Goal: Task Accomplishment & Management: Complete application form

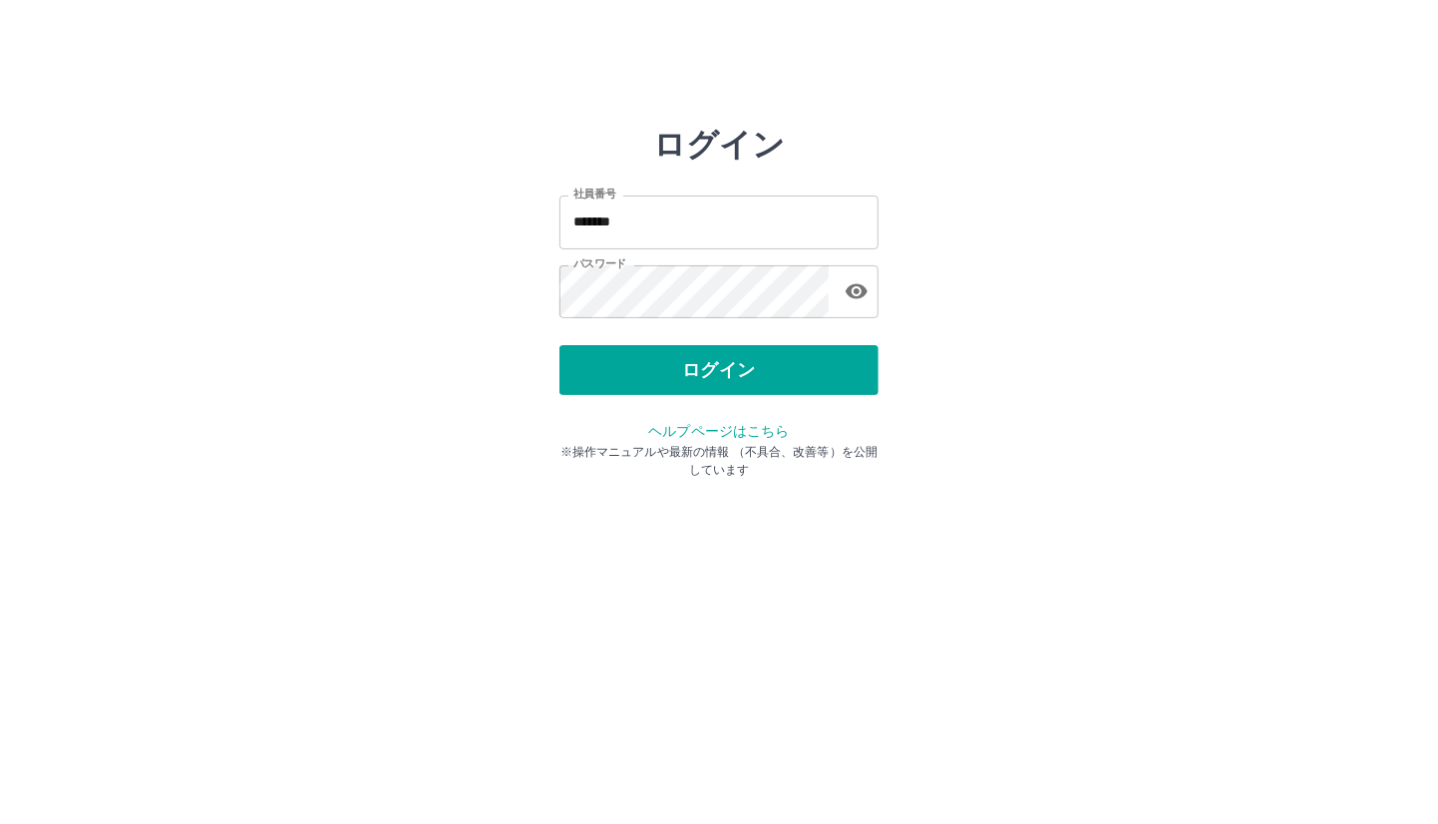
click at [662, 378] on button "ログイン" at bounding box center [718, 370] width 319 height 50
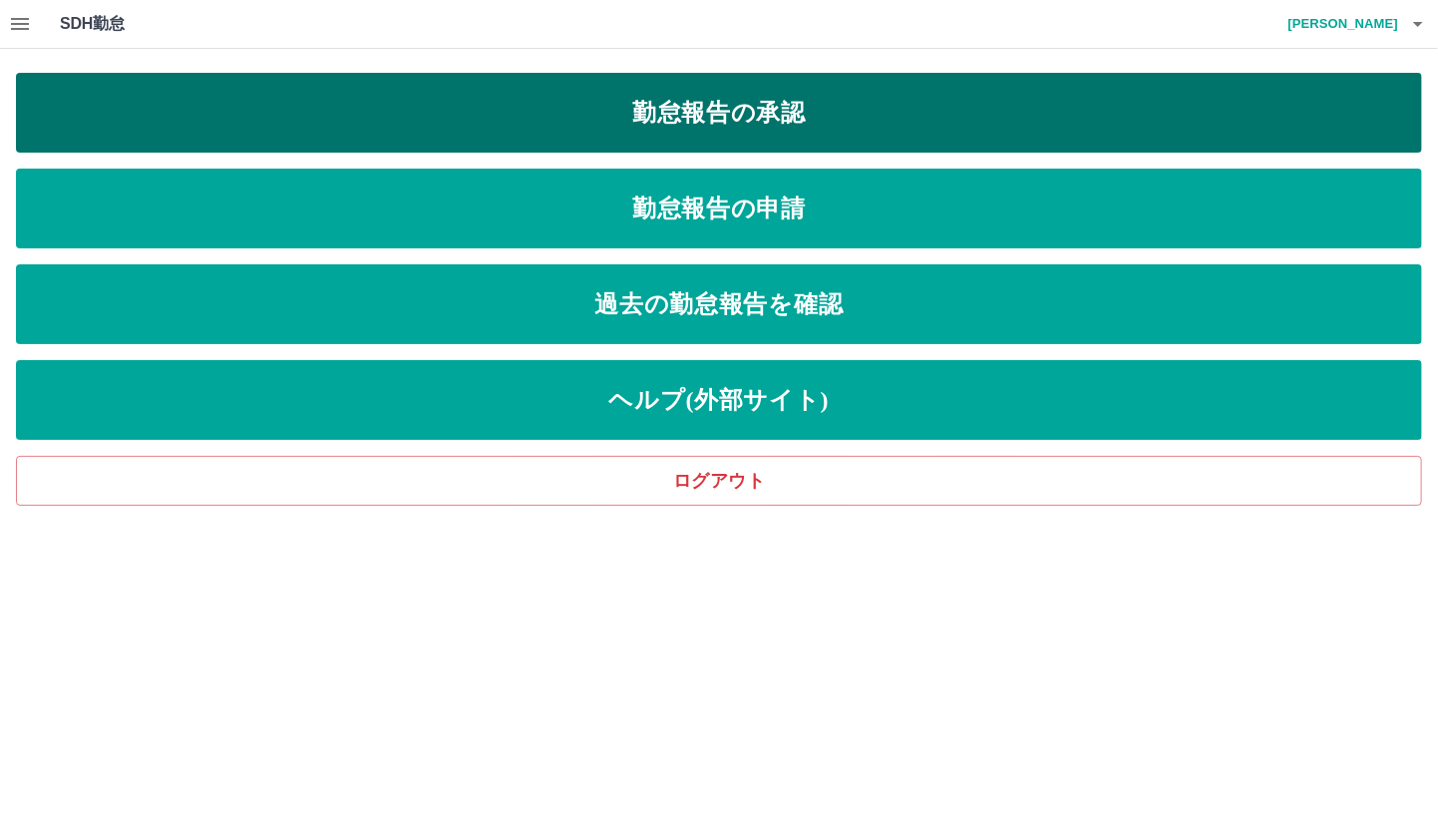
click at [686, 112] on link "勤怠報告の承認" at bounding box center [719, 113] width 1406 height 80
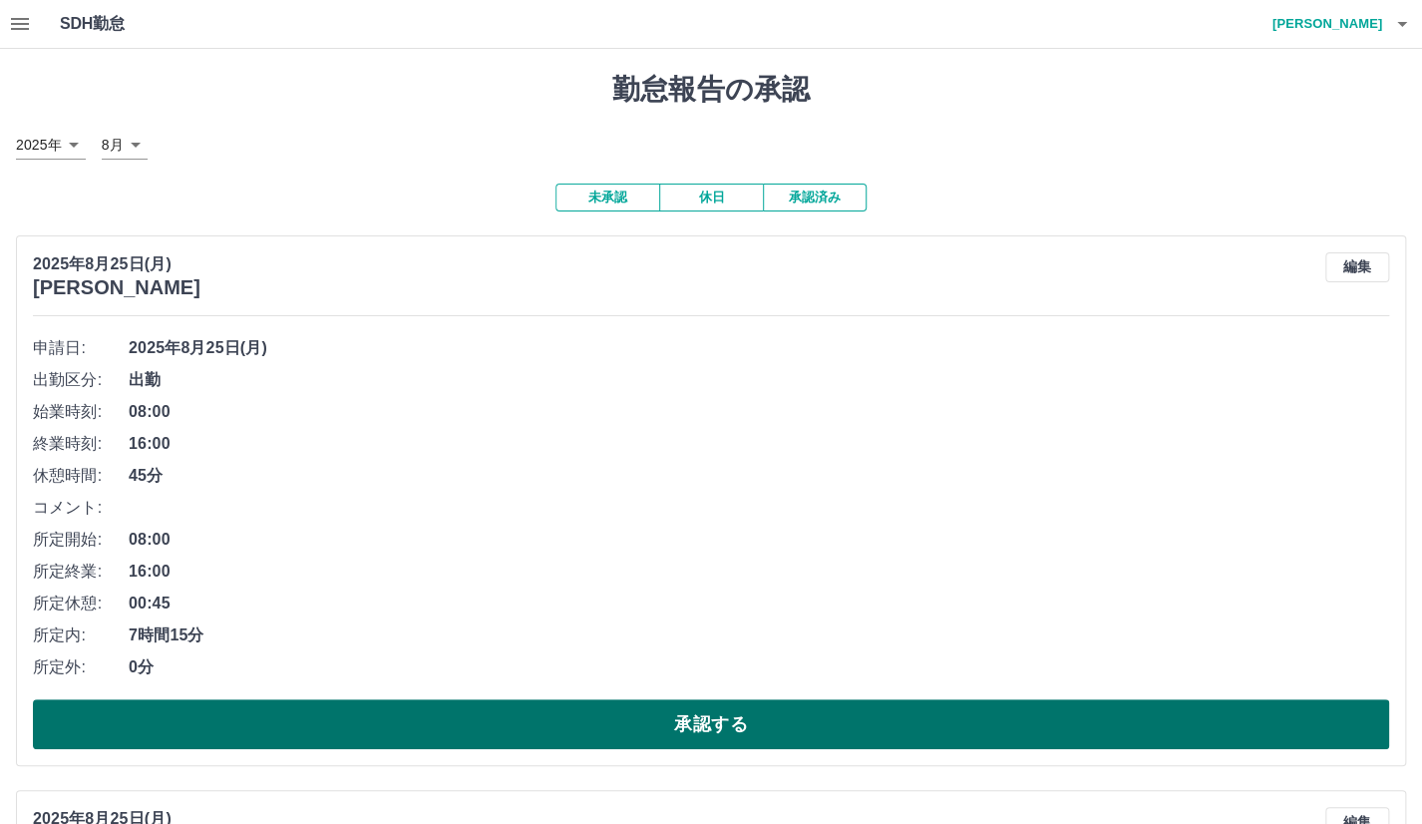
click at [330, 734] on button "承認する" at bounding box center [711, 724] width 1356 height 50
click at [546, 745] on button "承認する" at bounding box center [711, 724] width 1356 height 50
click at [554, 731] on button "承認する" at bounding box center [711, 724] width 1356 height 50
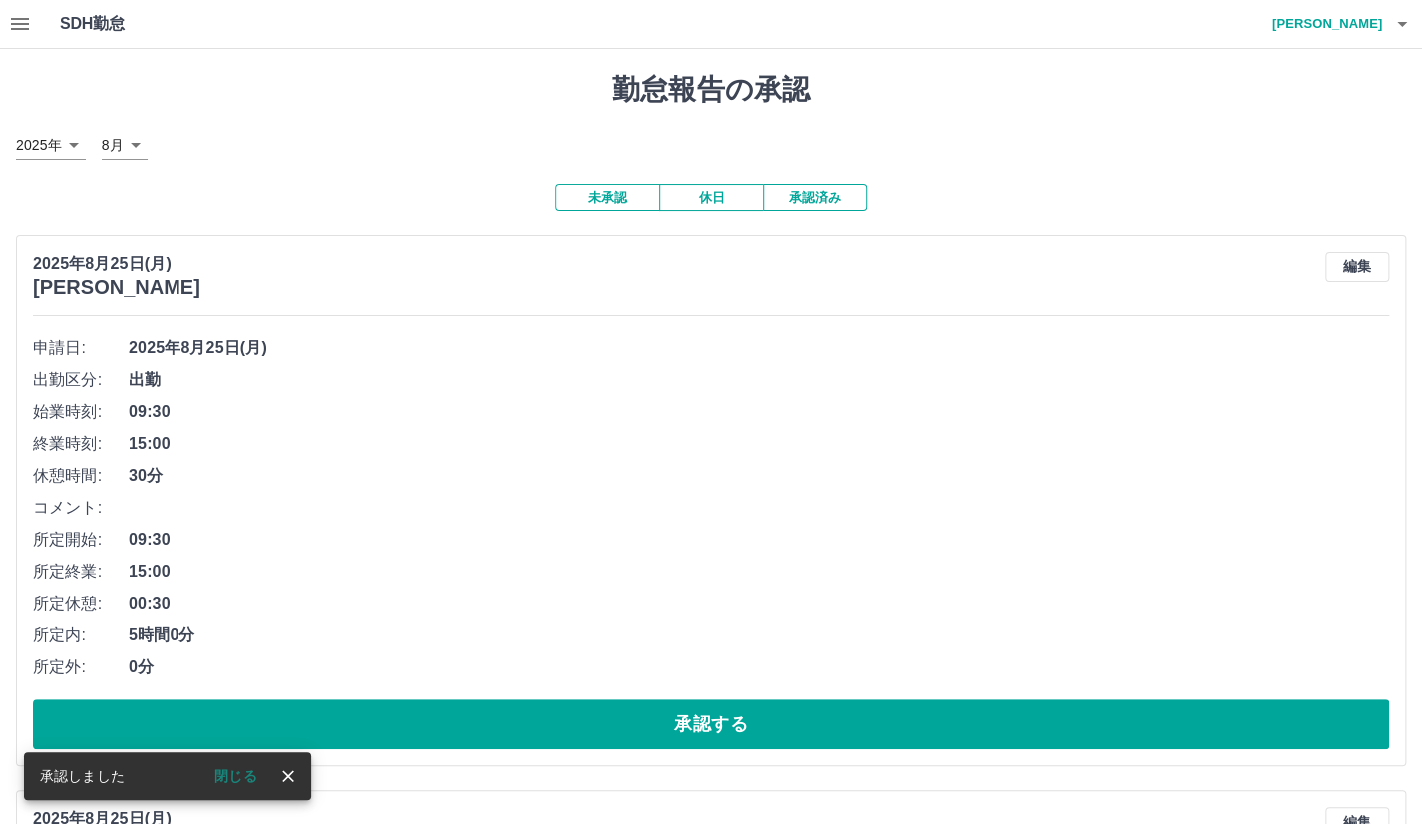
click at [554, 731] on button "承認する" at bounding box center [711, 724] width 1356 height 50
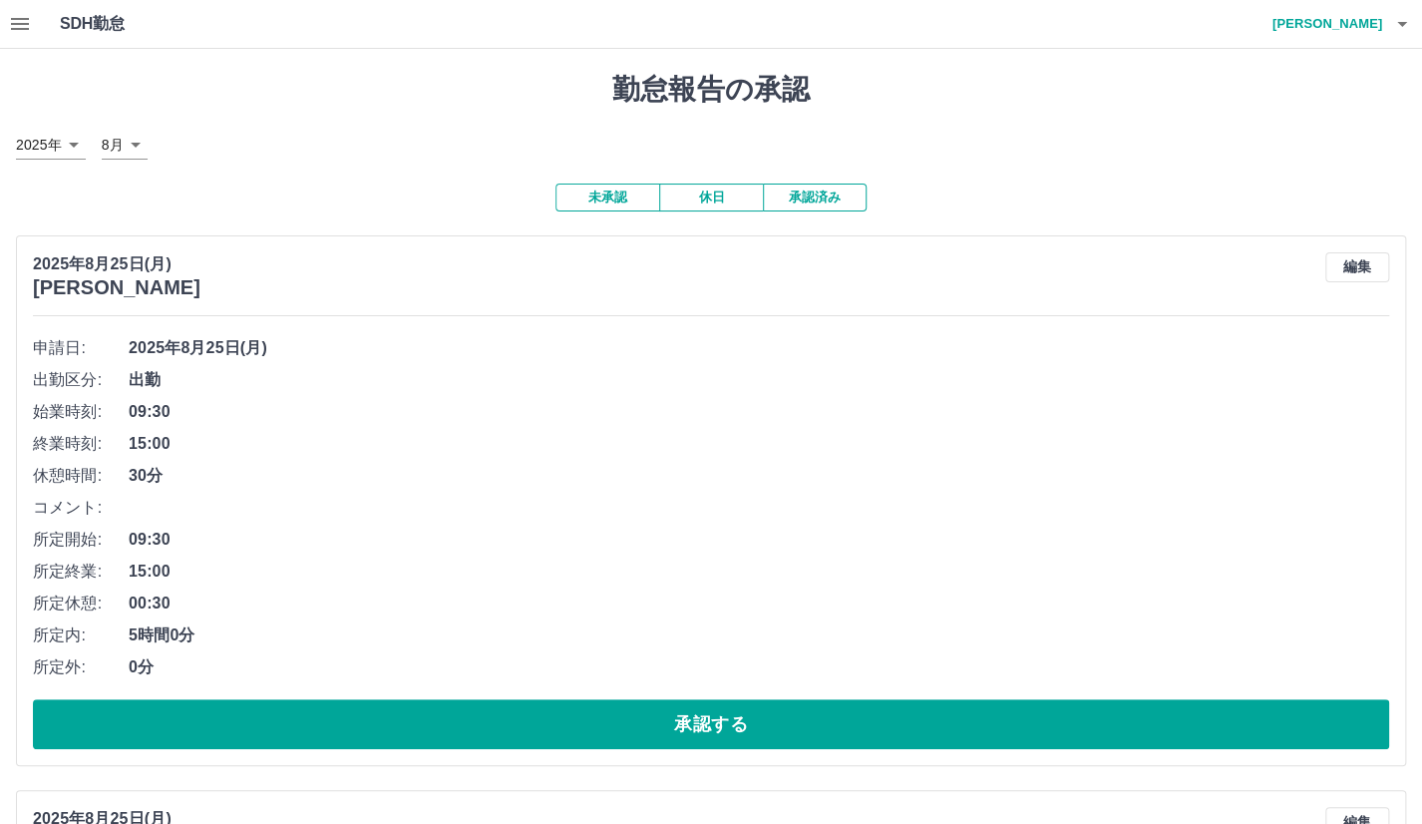
click at [554, 731] on button "承認する" at bounding box center [711, 724] width 1356 height 50
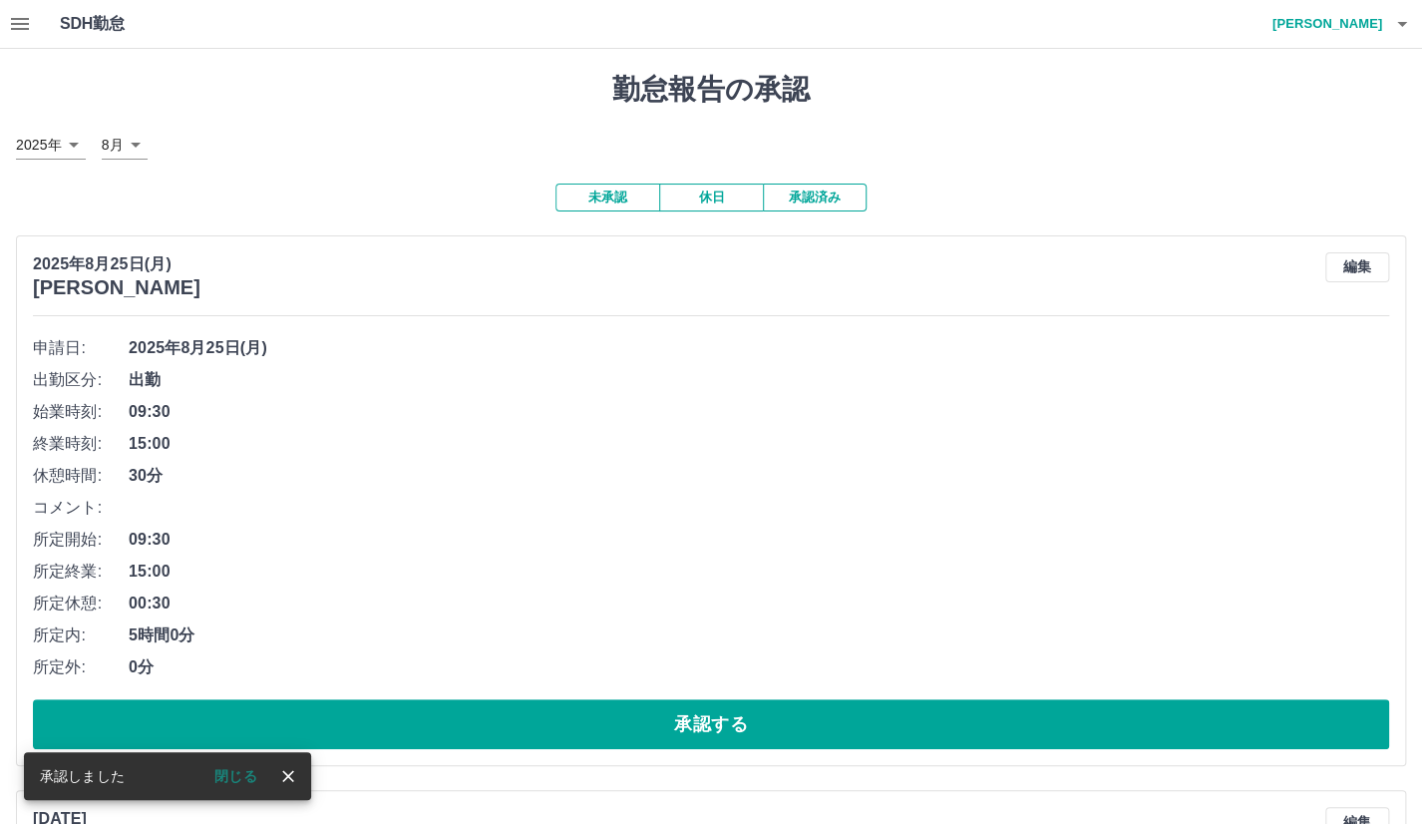
click at [554, 731] on button "承認する" at bounding box center [711, 724] width 1356 height 50
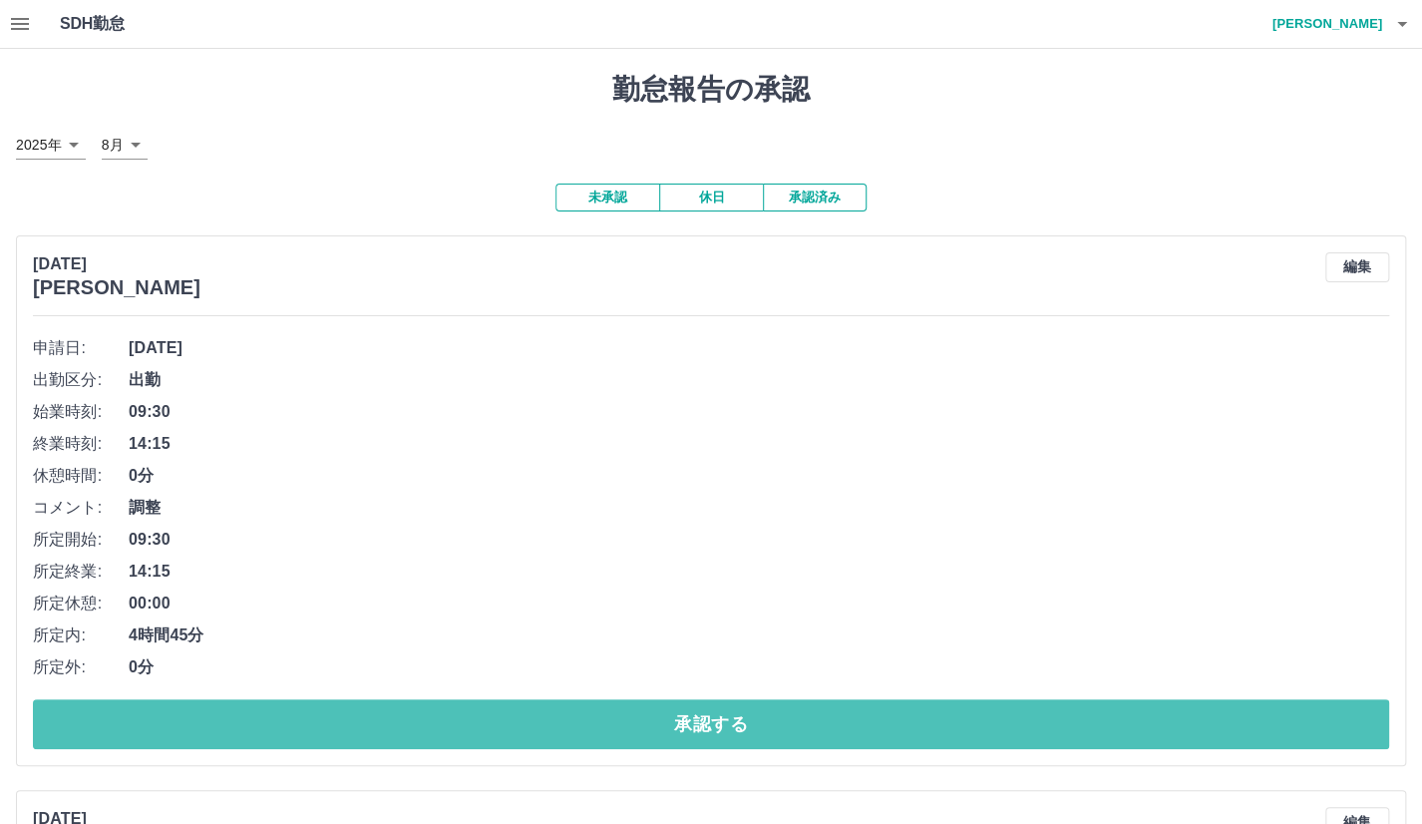
click at [554, 731] on button "承認する" at bounding box center [711, 724] width 1356 height 50
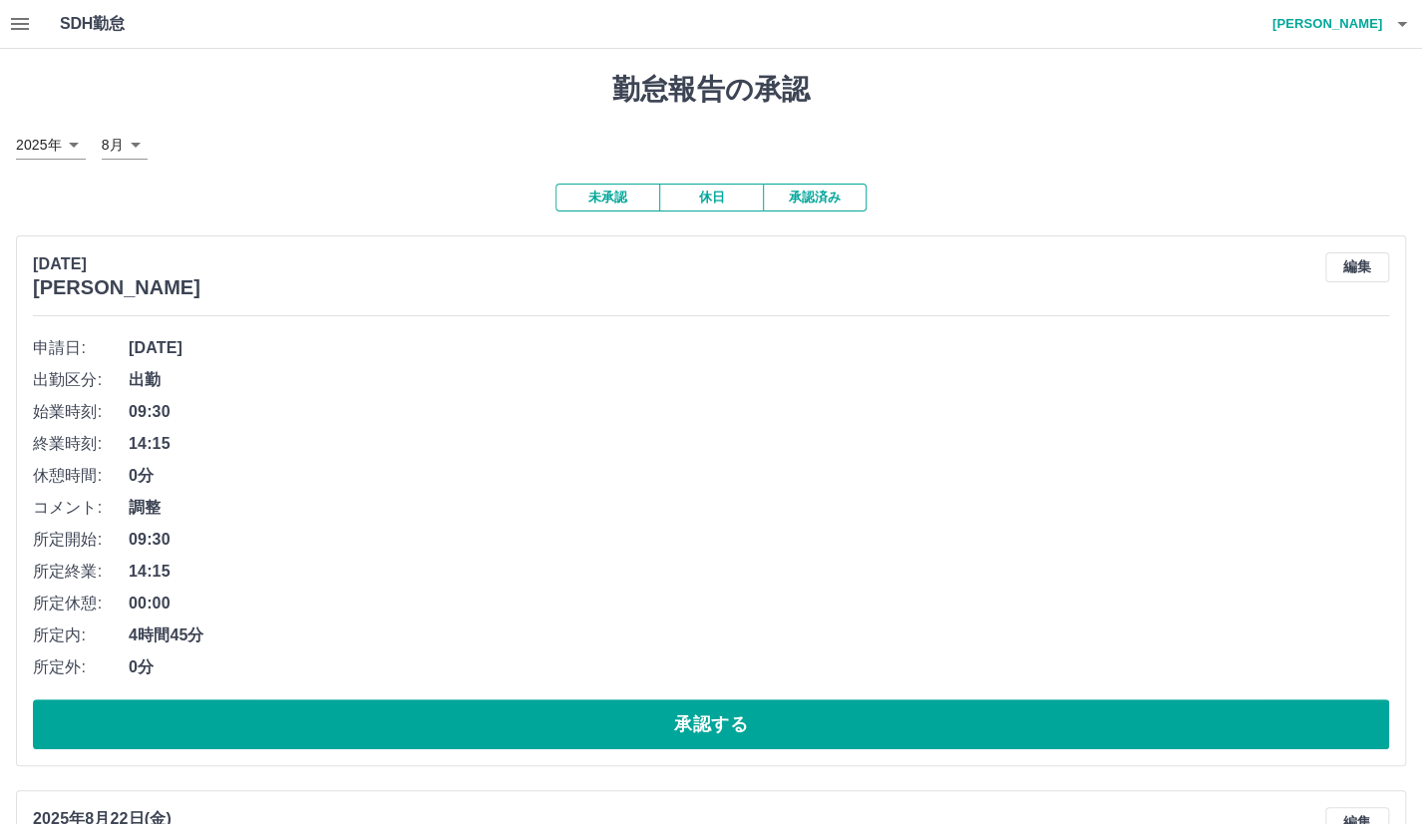
click at [554, 731] on button "承認する" at bounding box center [711, 724] width 1356 height 50
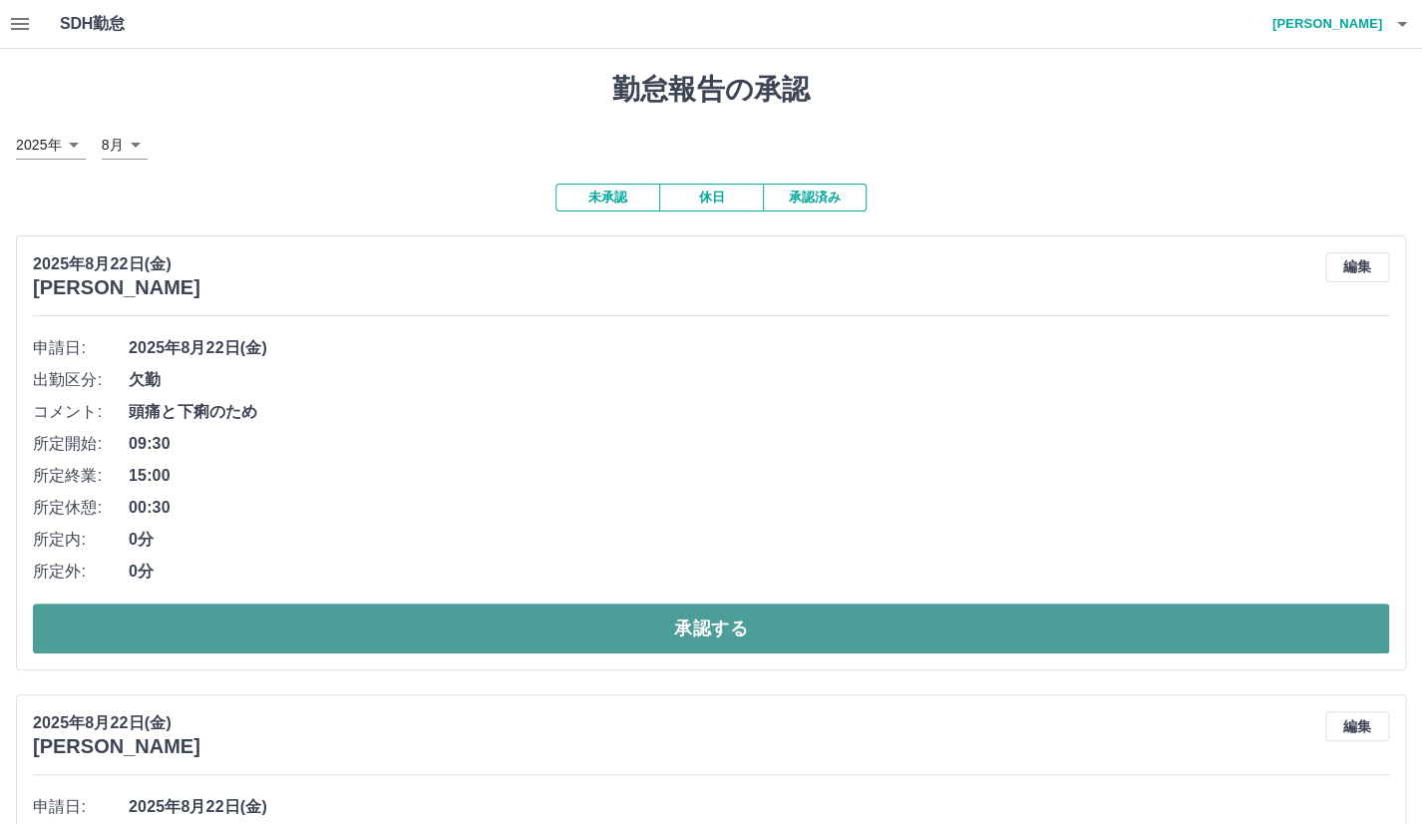
click at [341, 623] on button "承認する" at bounding box center [711, 628] width 1356 height 50
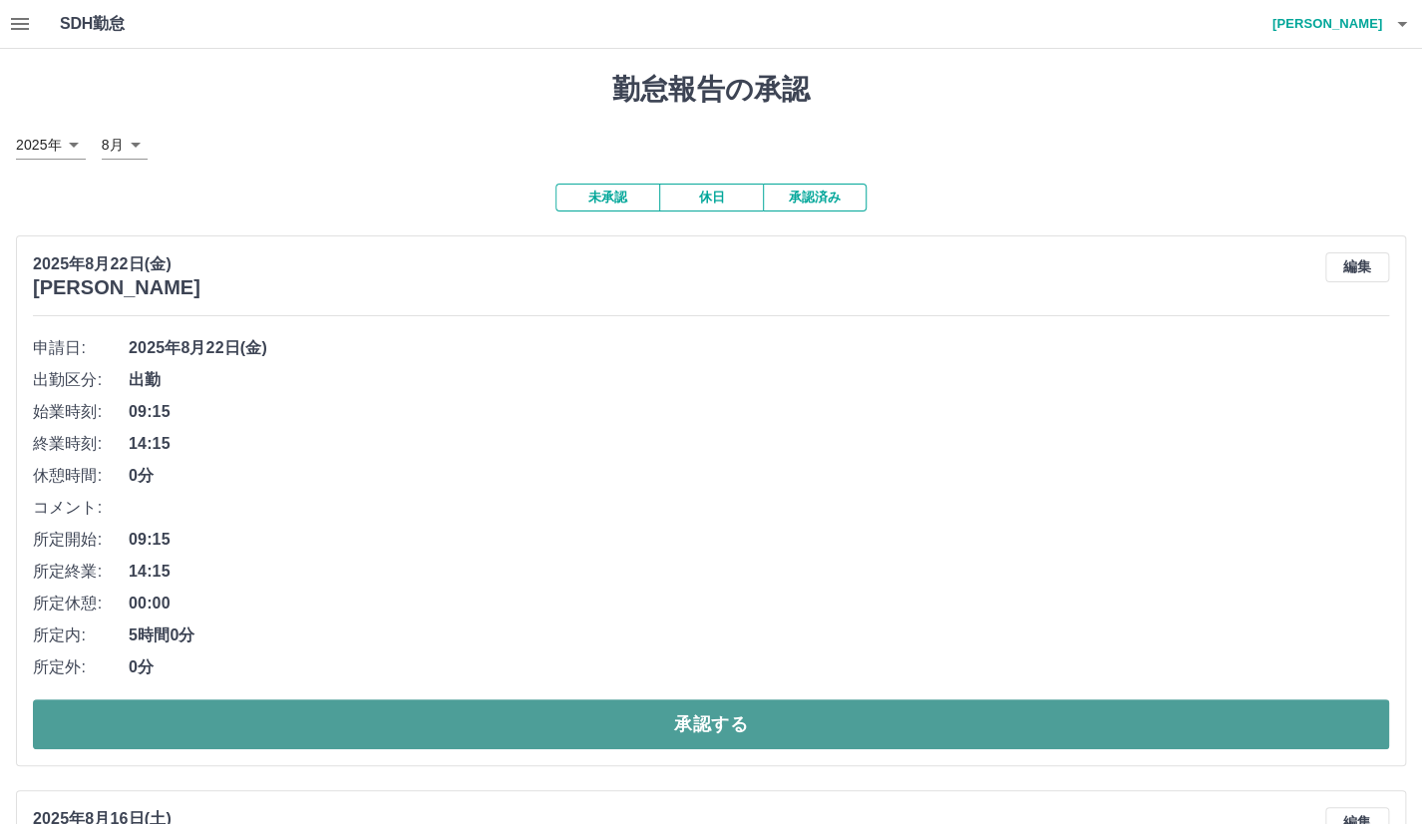
click at [270, 729] on button "承認する" at bounding box center [711, 724] width 1356 height 50
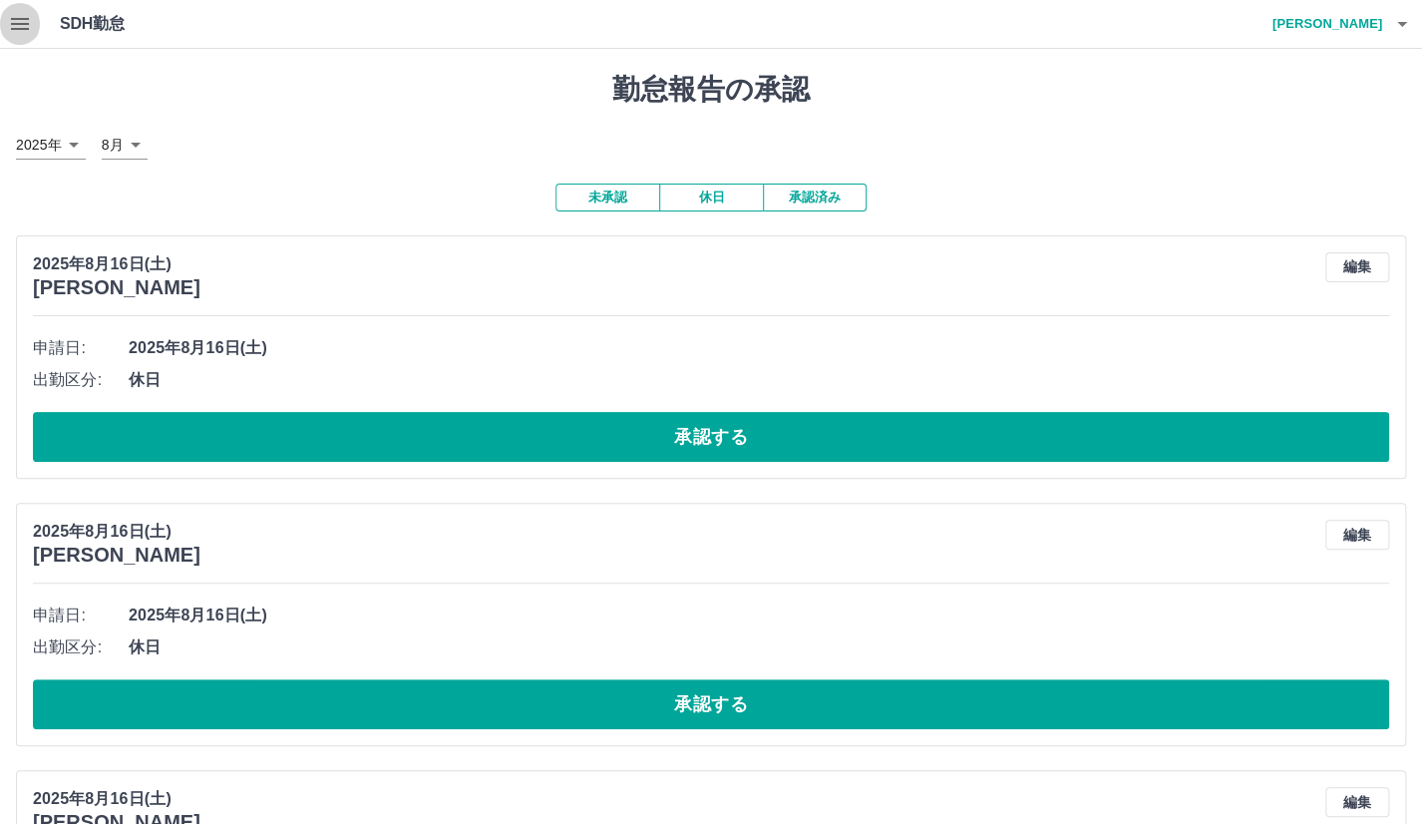
click at [23, 33] on icon "button" at bounding box center [20, 24] width 24 height 24
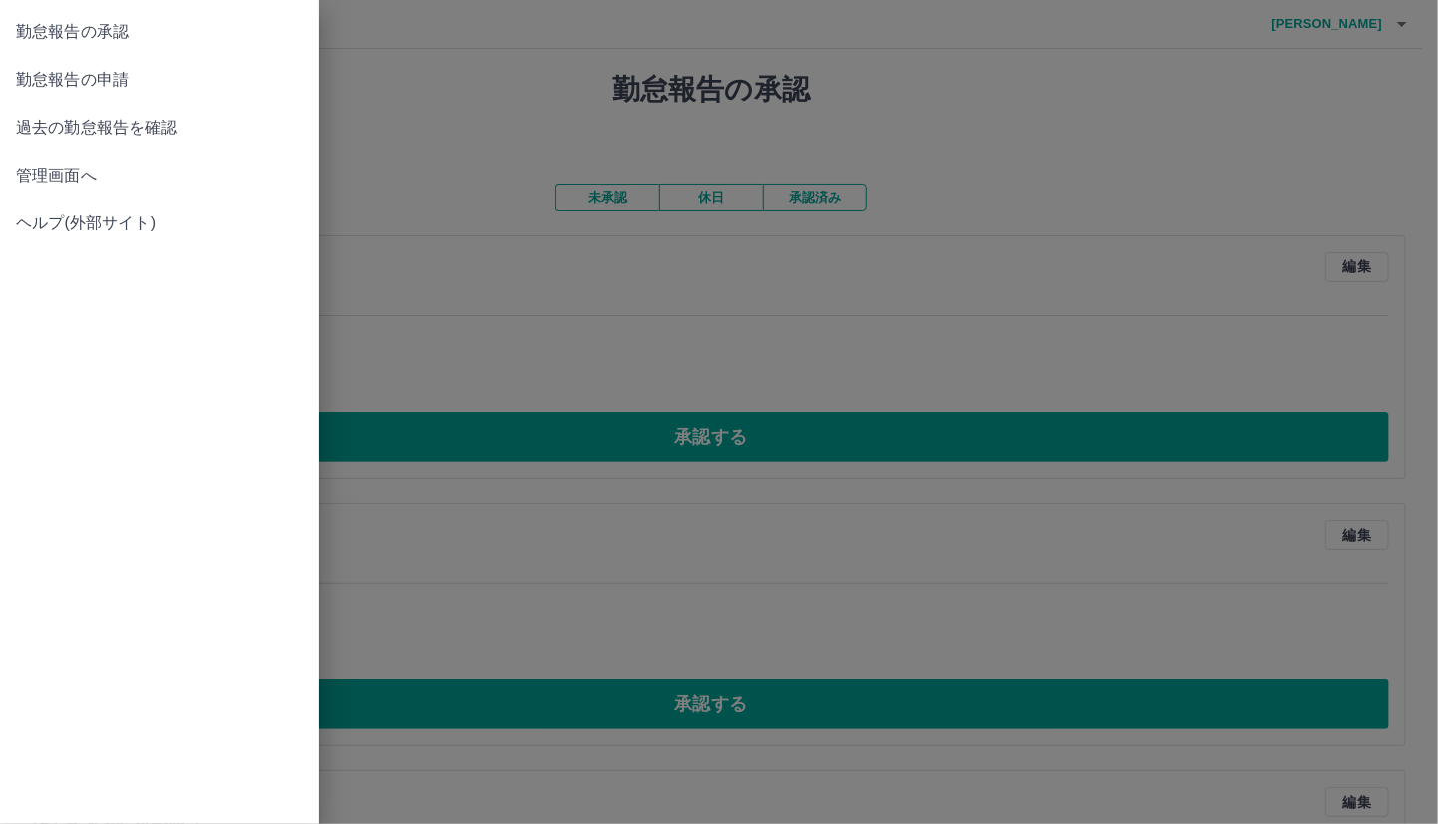
click at [46, 78] on span "勤怠報告の申請" at bounding box center [159, 80] width 287 height 24
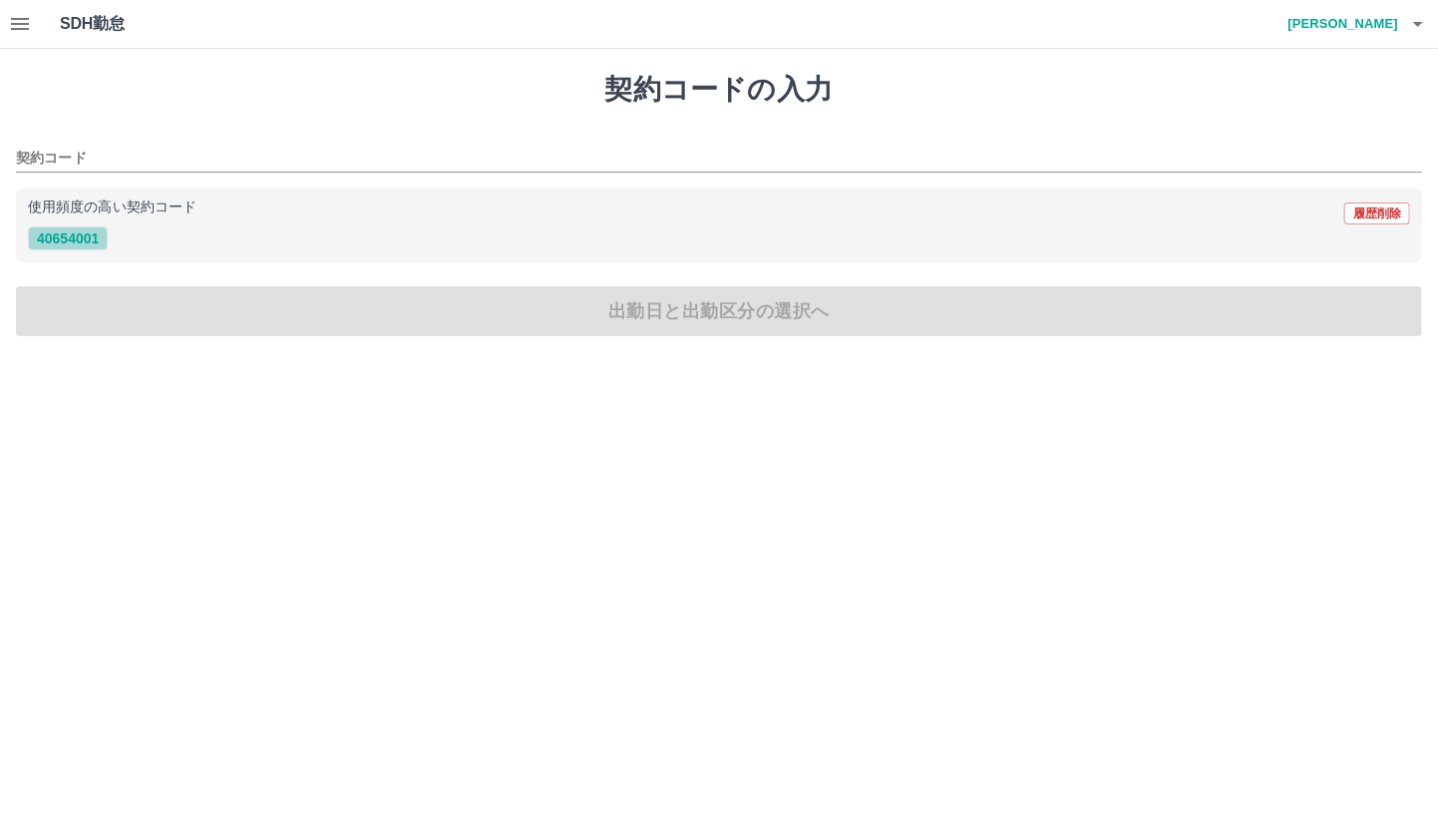
click at [77, 237] on button "40654001" at bounding box center [68, 238] width 80 height 24
type input "********"
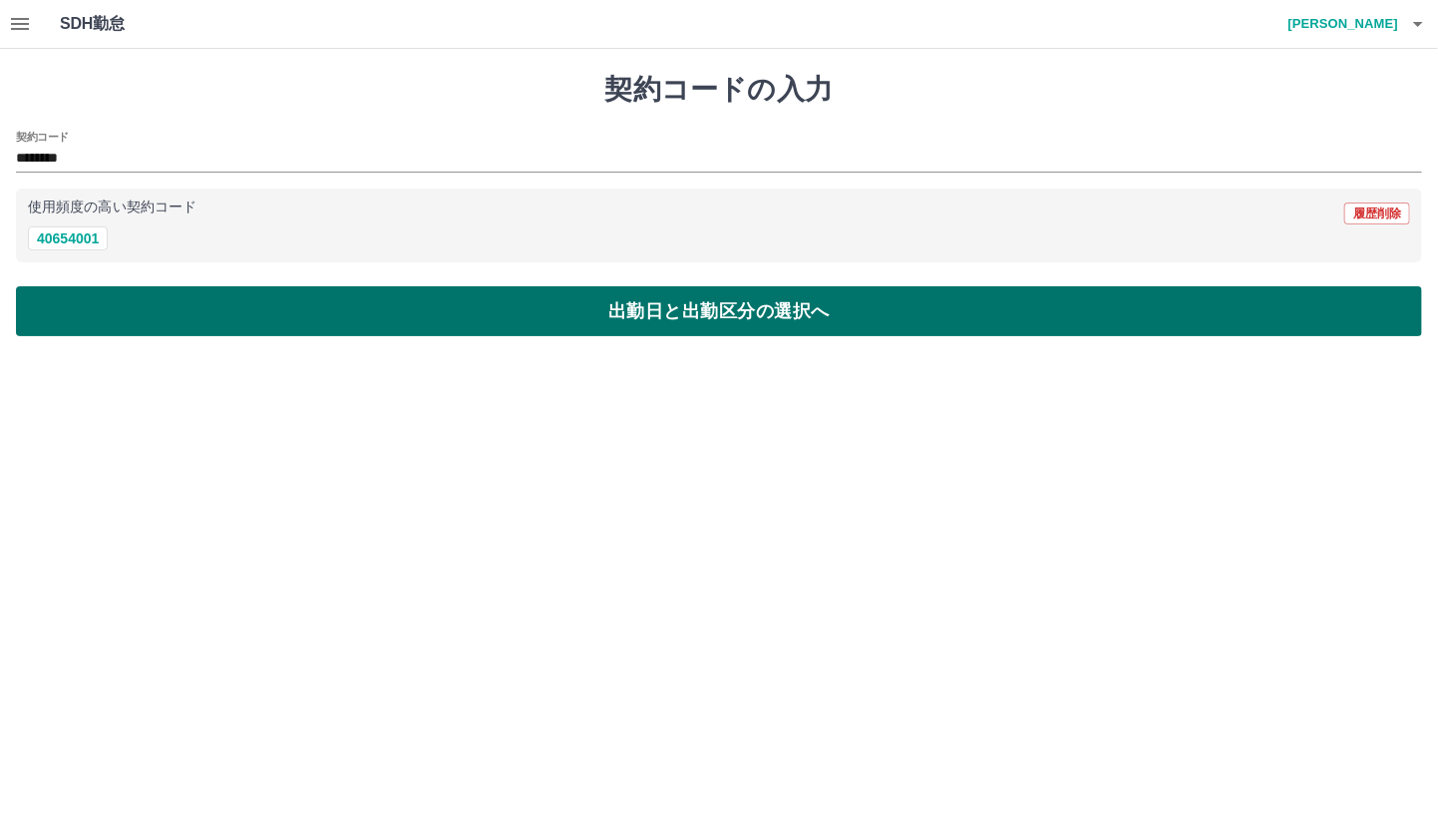
click at [88, 299] on button "出勤日と出勤区分の選択へ" at bounding box center [719, 311] width 1406 height 50
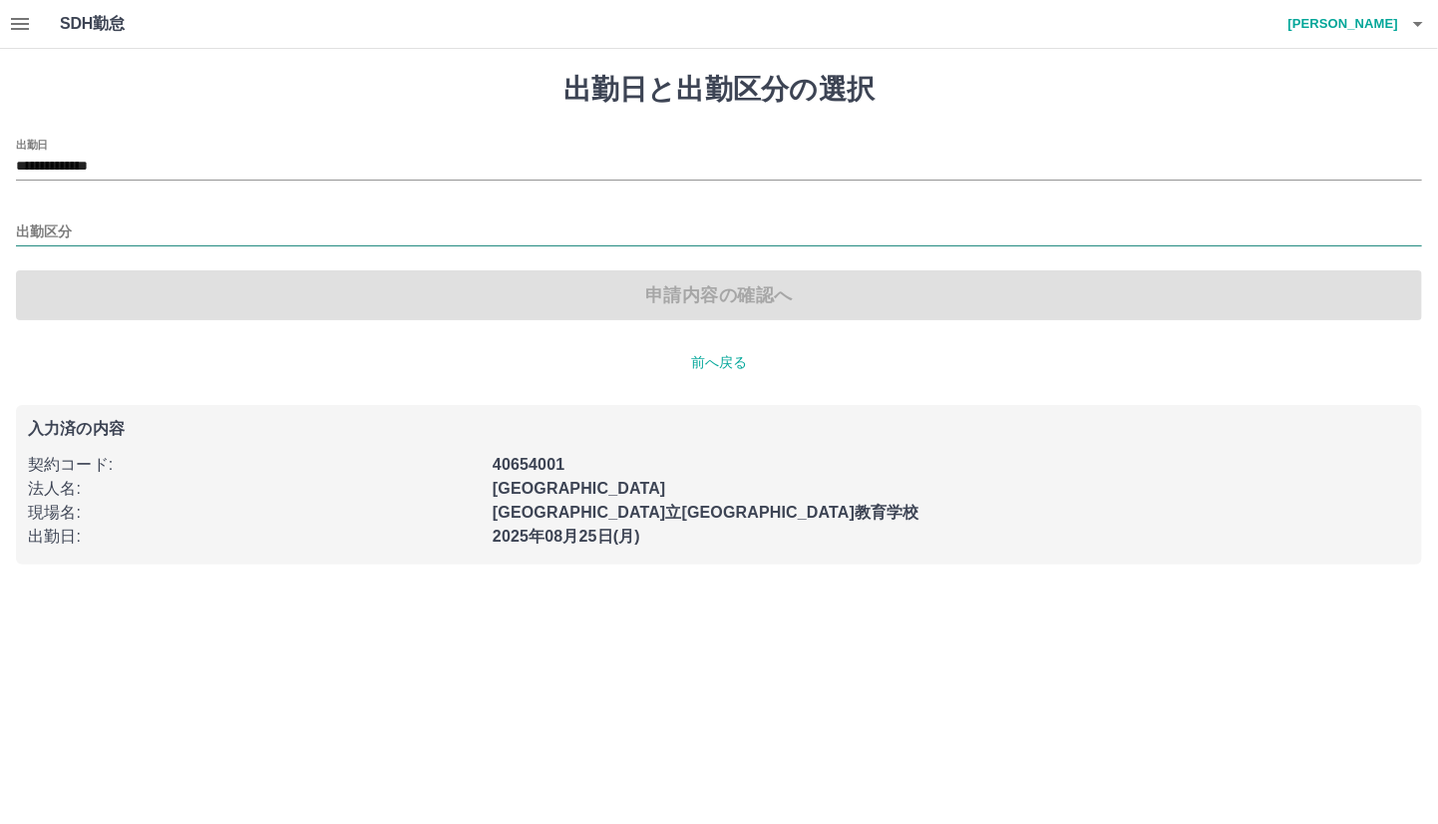
click at [94, 235] on input "出勤区分" at bounding box center [719, 232] width 1406 height 25
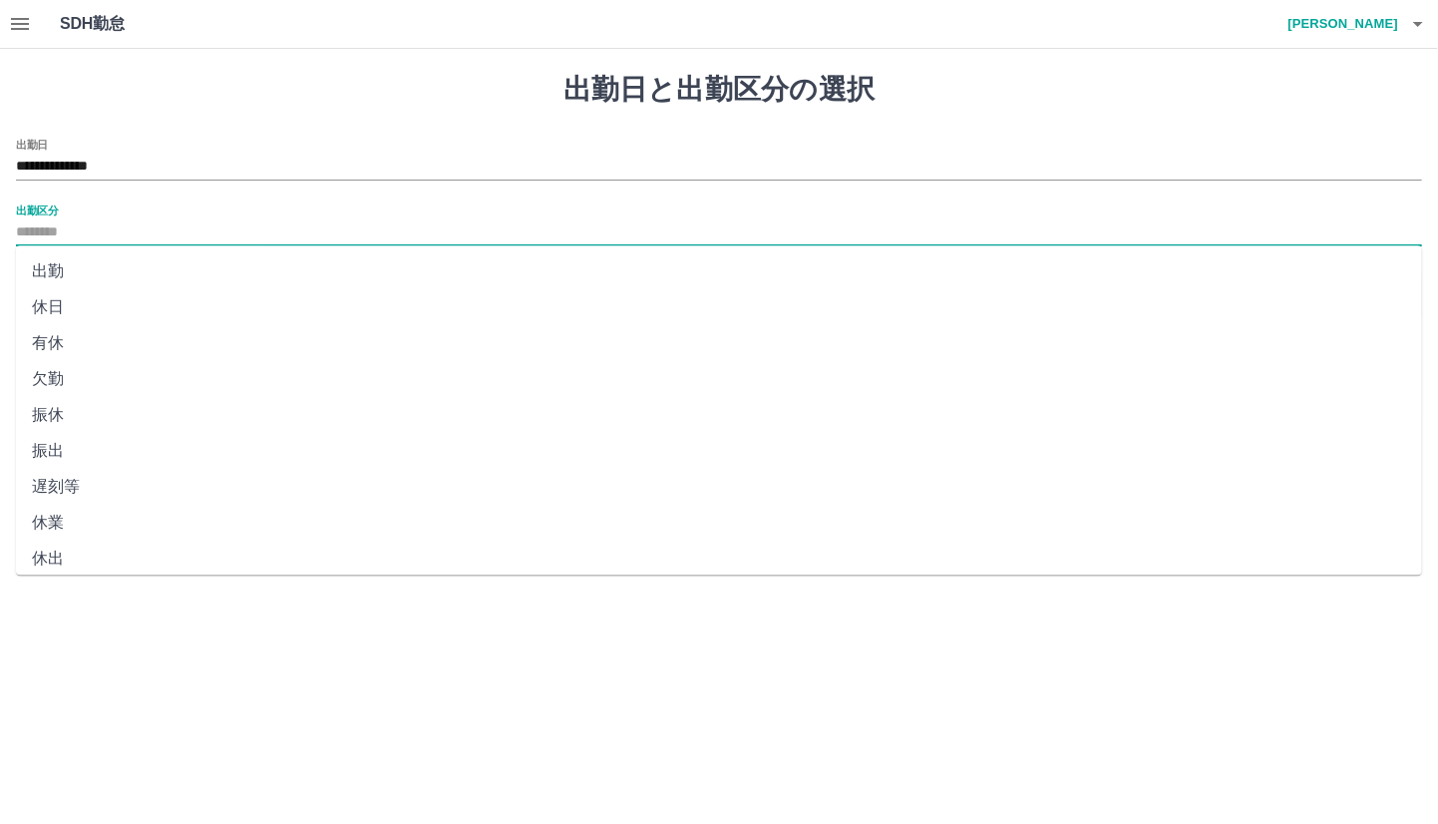
click at [63, 276] on li "出勤" at bounding box center [719, 271] width 1406 height 36
type input "**"
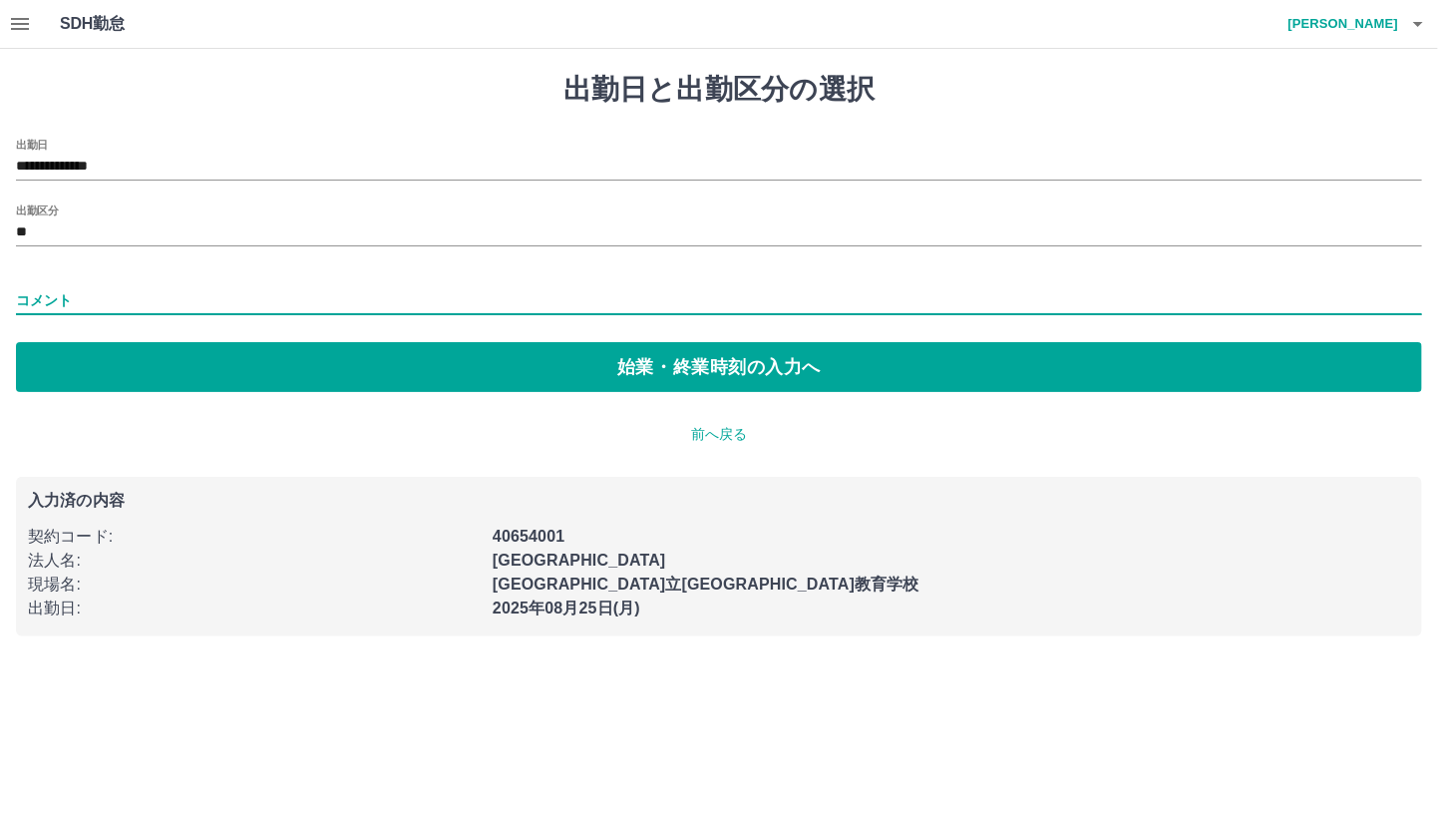
drag, startPoint x: 63, startPoint y: 296, endPoint x: 63, endPoint y: 308, distance: 12.0
click at [63, 308] on input "コメント" at bounding box center [719, 300] width 1406 height 29
click at [61, 325] on div "**********" at bounding box center [719, 265] width 1406 height 253
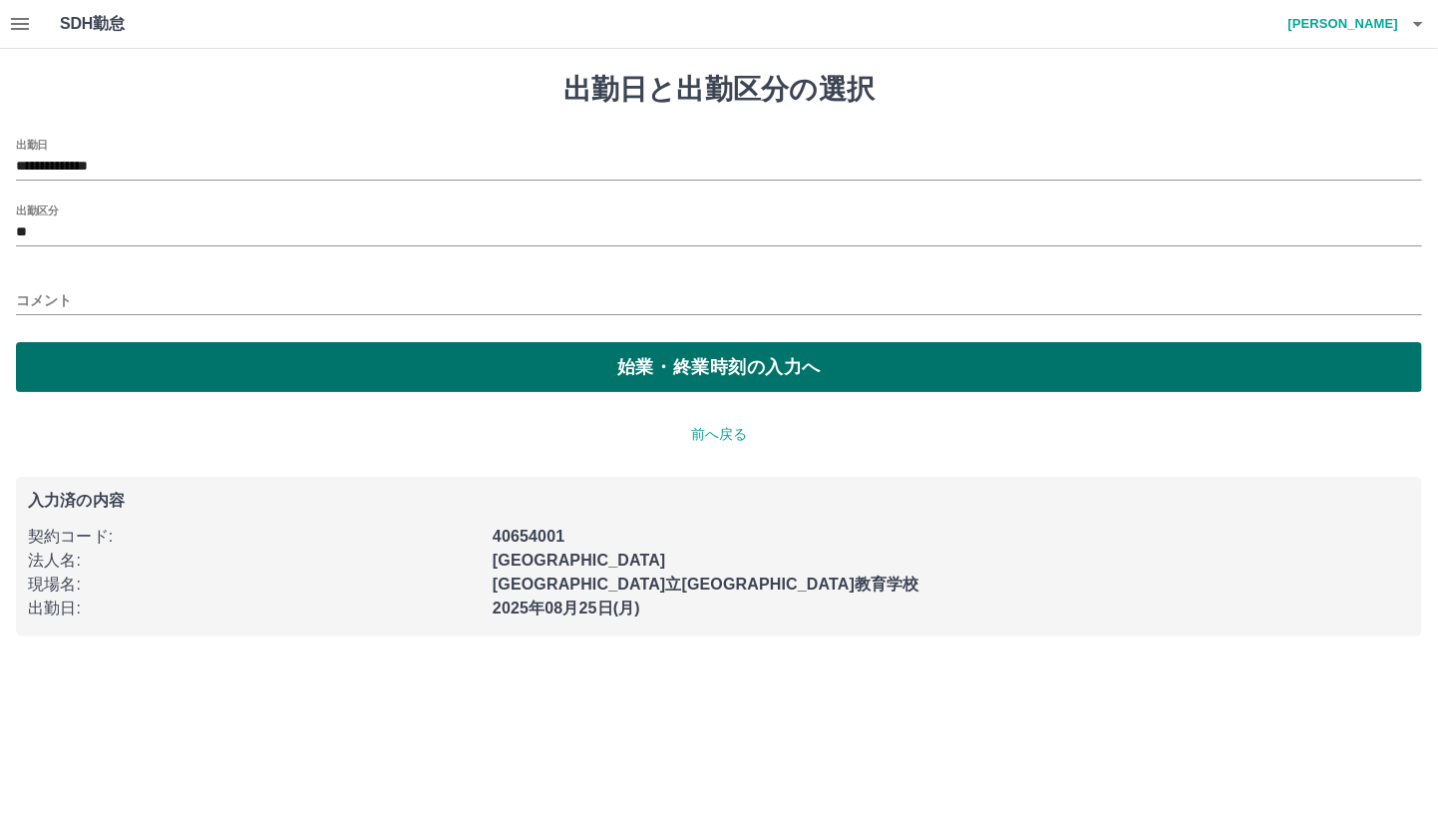
click at [57, 352] on button "始業・終業時刻の入力へ" at bounding box center [719, 367] width 1406 height 50
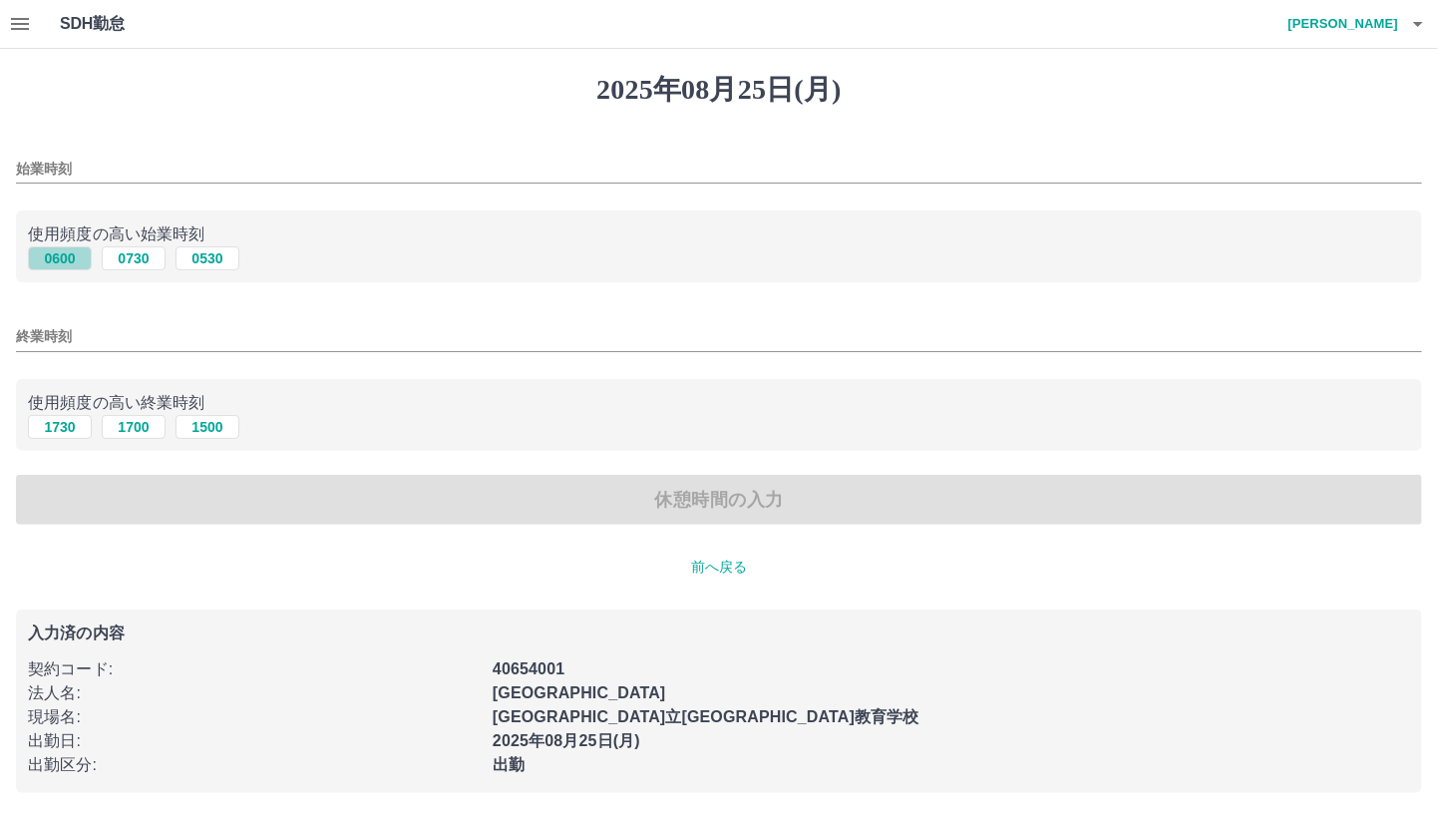
click at [56, 262] on button "0600" at bounding box center [60, 258] width 64 height 24
type input "****"
click at [127, 430] on button "1700" at bounding box center [134, 427] width 64 height 24
type input "****"
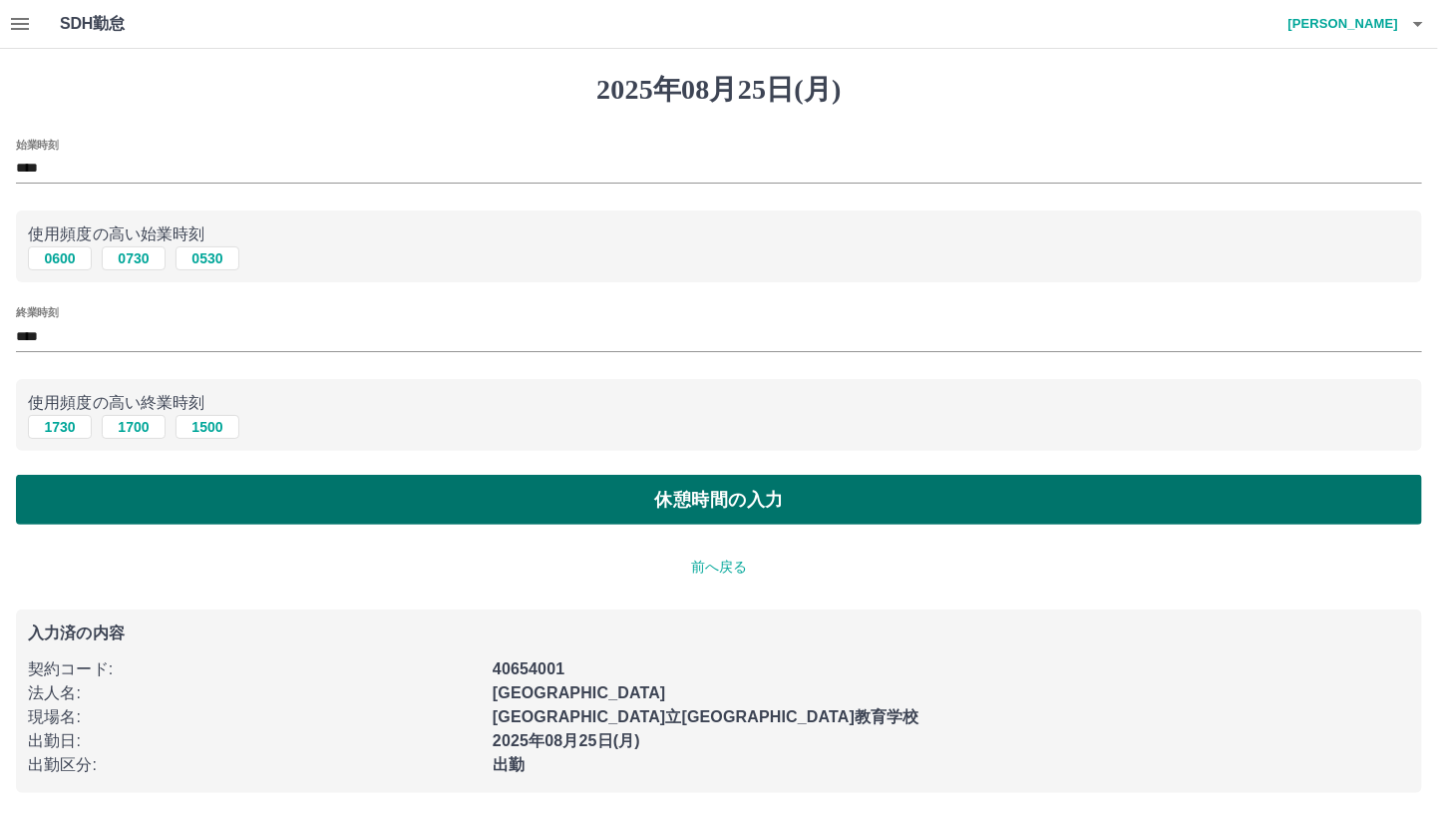
click at [117, 486] on button "休憩時間の入力" at bounding box center [719, 500] width 1406 height 50
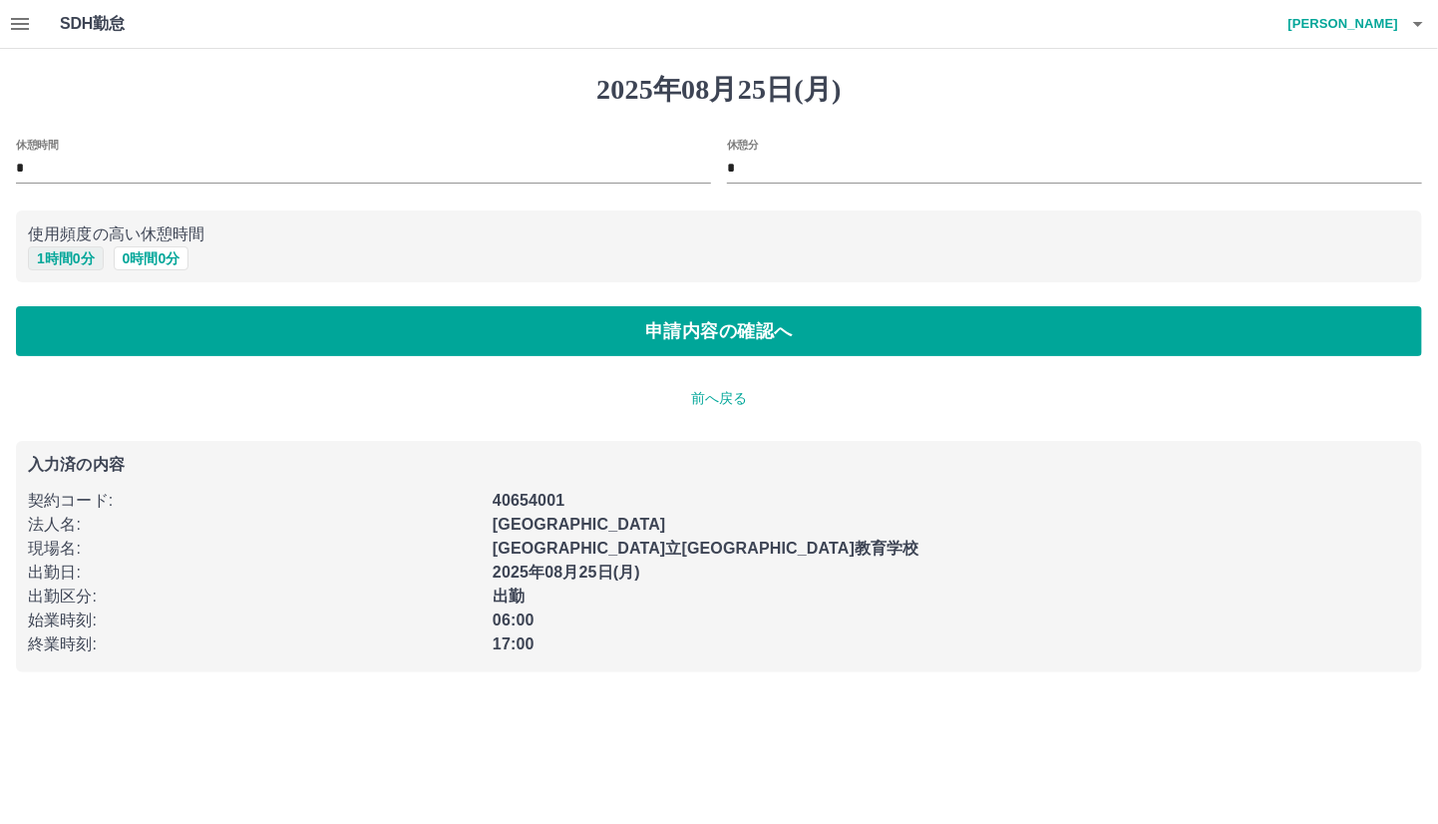
click at [89, 264] on button "1 時間 0 分" at bounding box center [66, 258] width 76 height 24
type input "*"
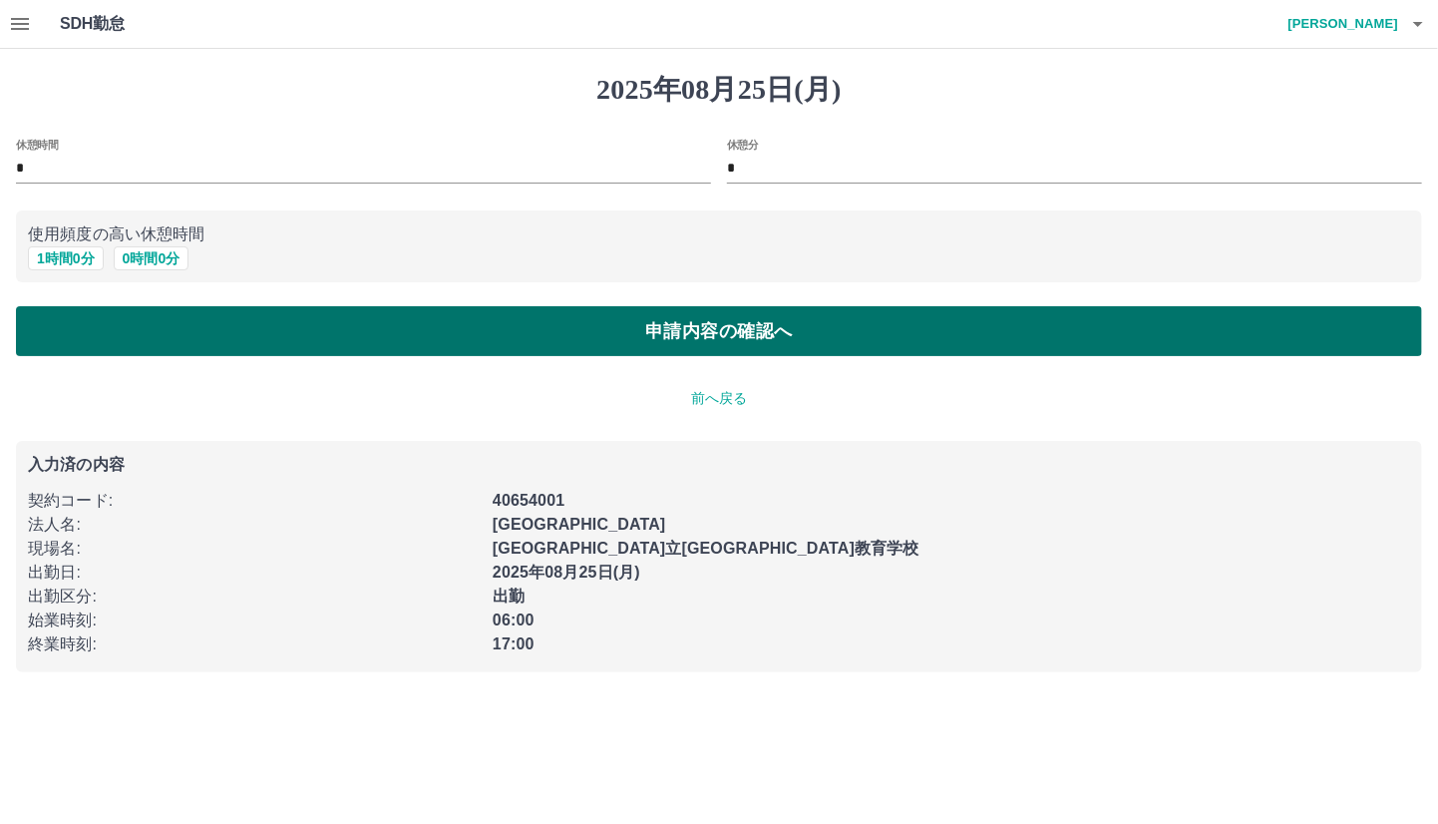
click at [80, 322] on button "申請内容の確認へ" at bounding box center [719, 331] width 1406 height 50
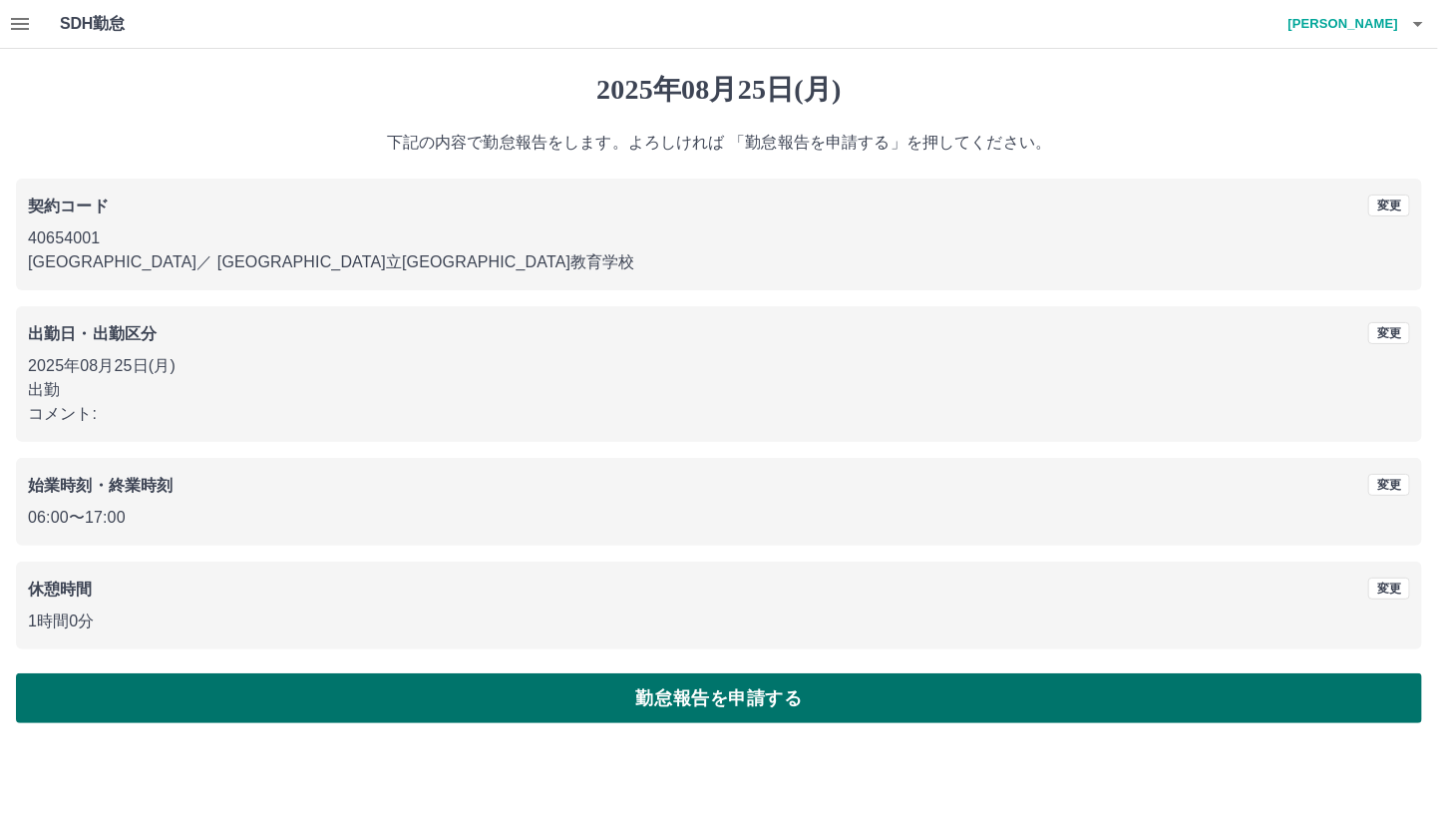
click at [136, 705] on button "勤怠報告を申請する" at bounding box center [719, 698] width 1406 height 50
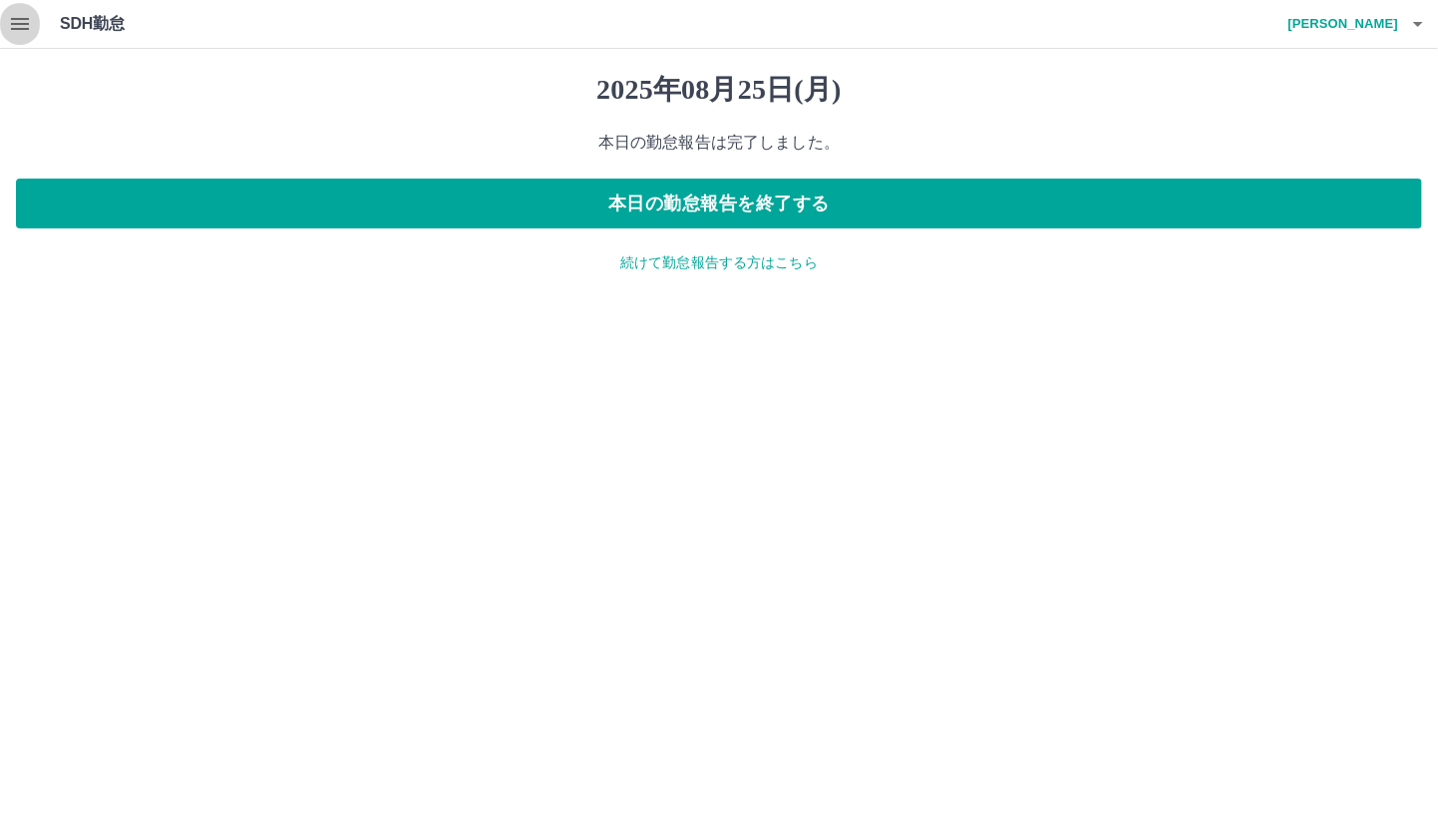
click at [14, 19] on icon "button" at bounding box center [20, 24] width 18 height 12
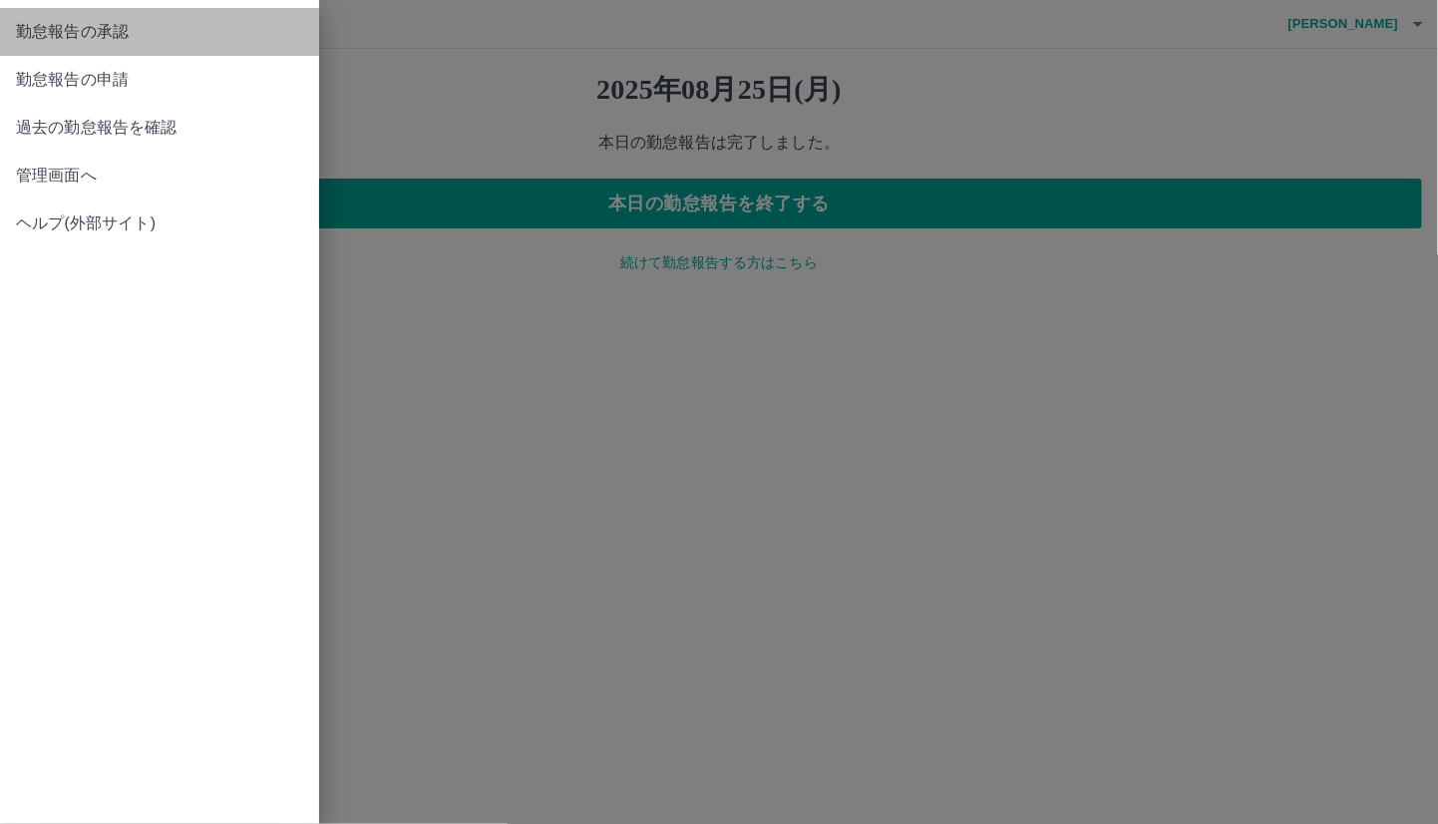
click at [78, 29] on span "勤怠報告の承認" at bounding box center [159, 32] width 287 height 24
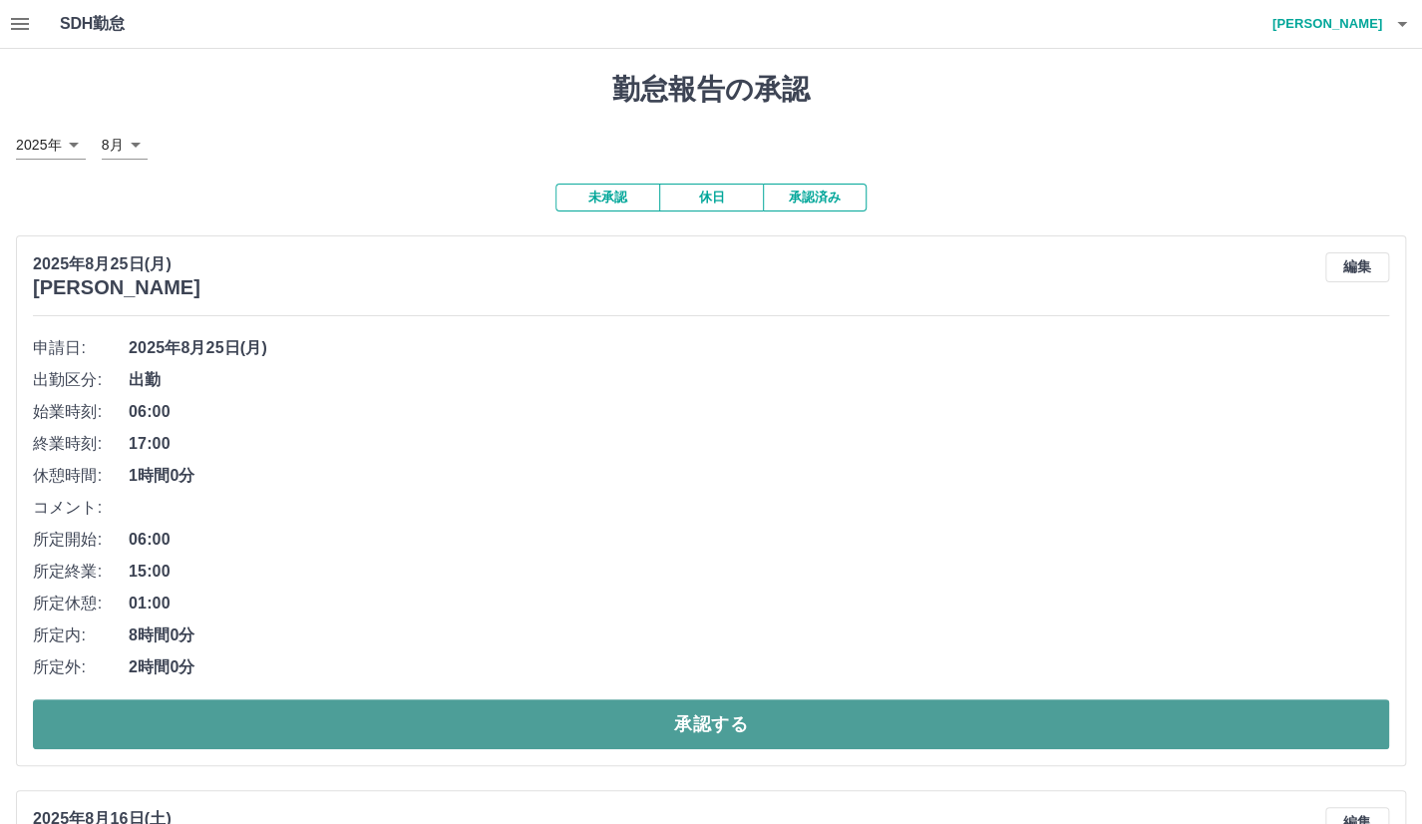
click at [296, 709] on button "承認する" at bounding box center [711, 724] width 1356 height 50
